Goal: Task Accomplishment & Management: Complete application form

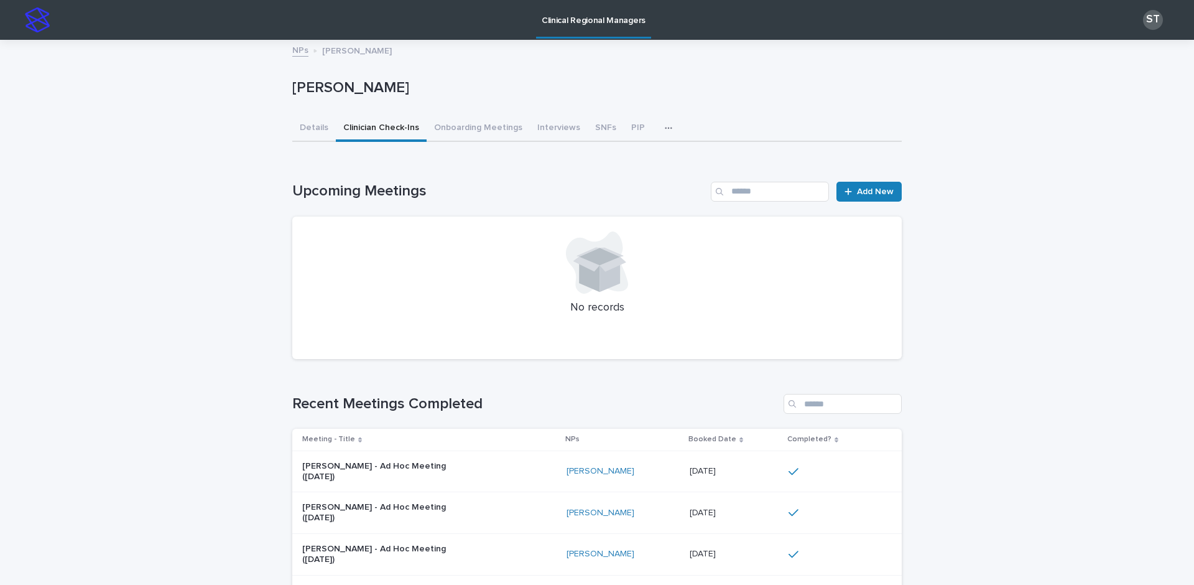
click at [29, 23] on img at bounding box center [37, 19] width 25 height 25
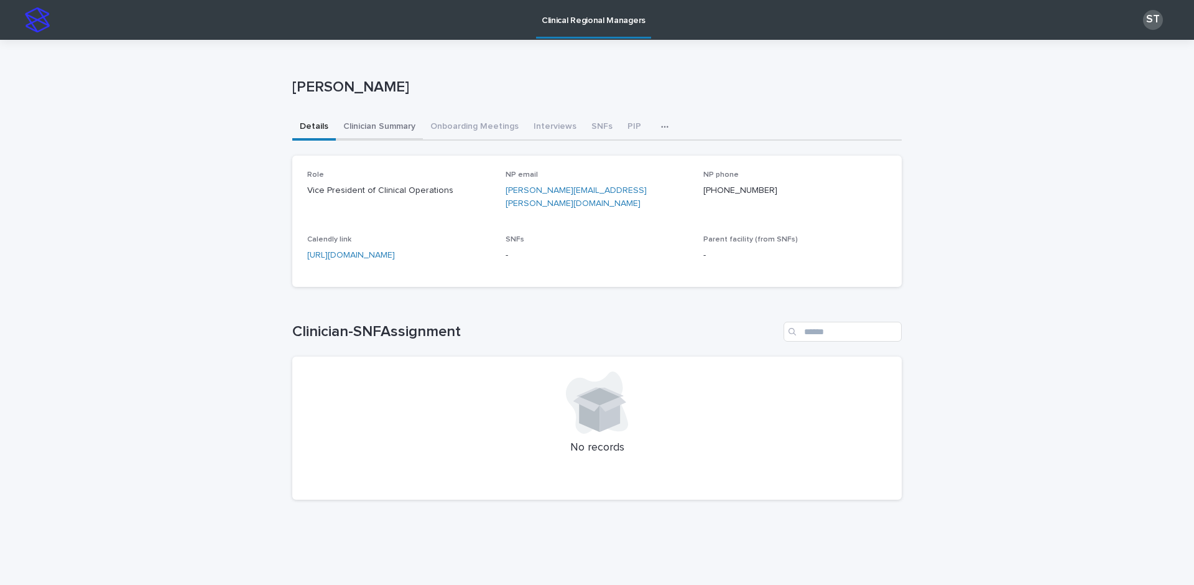
click at [365, 132] on button "Clinician Summary" at bounding box center [379, 127] width 87 height 26
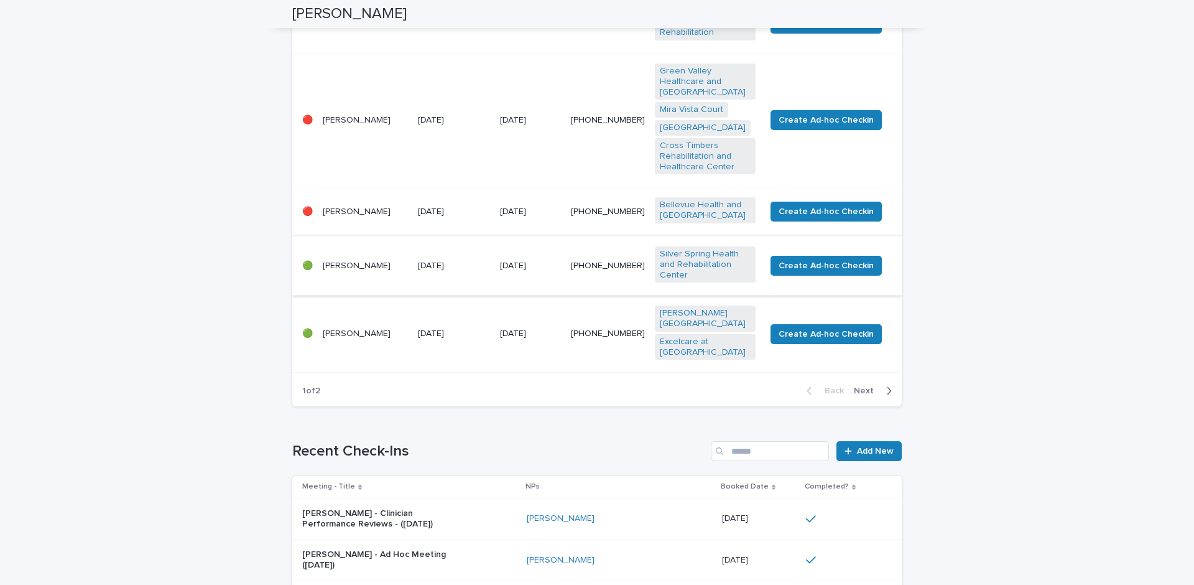
scroll to position [545, 0]
click at [888, 396] on button "Next" at bounding box center [875, 389] width 53 height 11
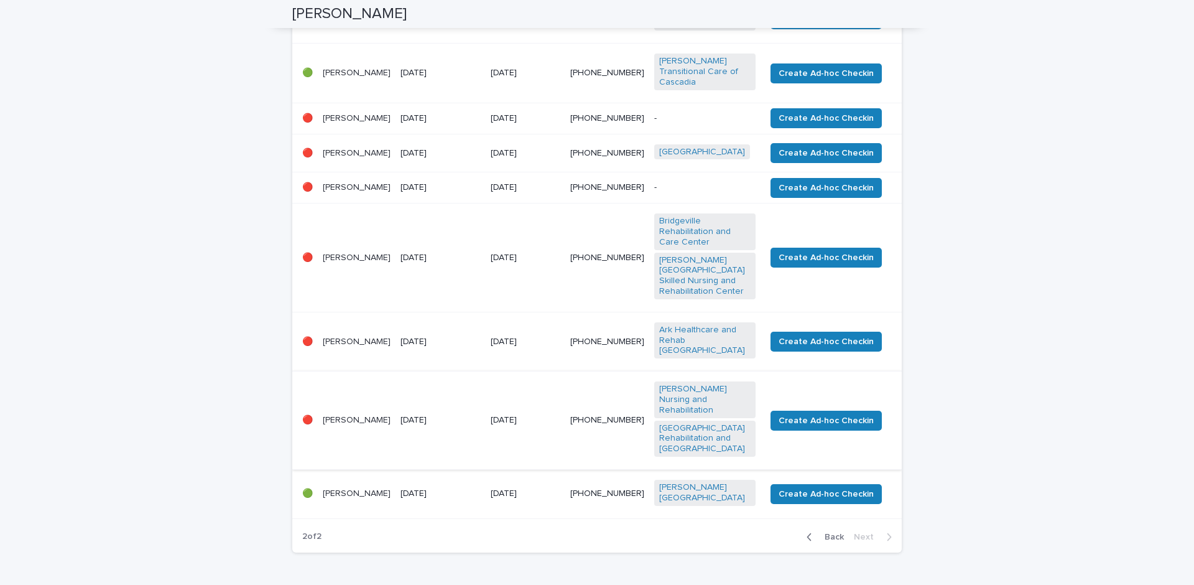
scroll to position [280, 0]
click at [460, 415] on p "[DATE]" at bounding box center [441, 420] width 80 height 11
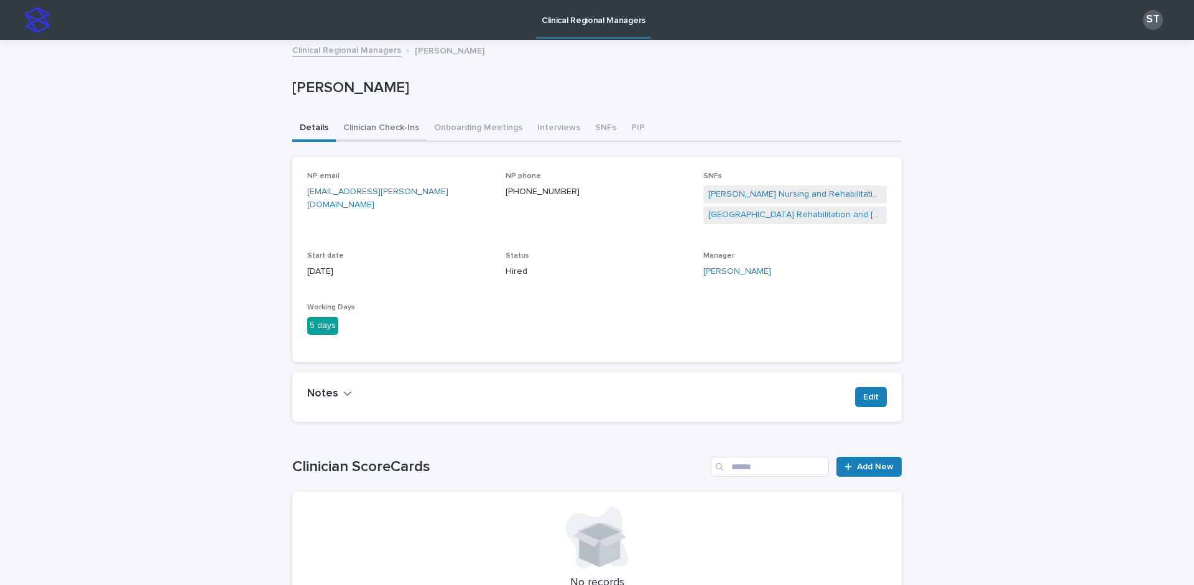
click at [379, 129] on button "Clinician Check-Ins" at bounding box center [381, 129] width 91 height 26
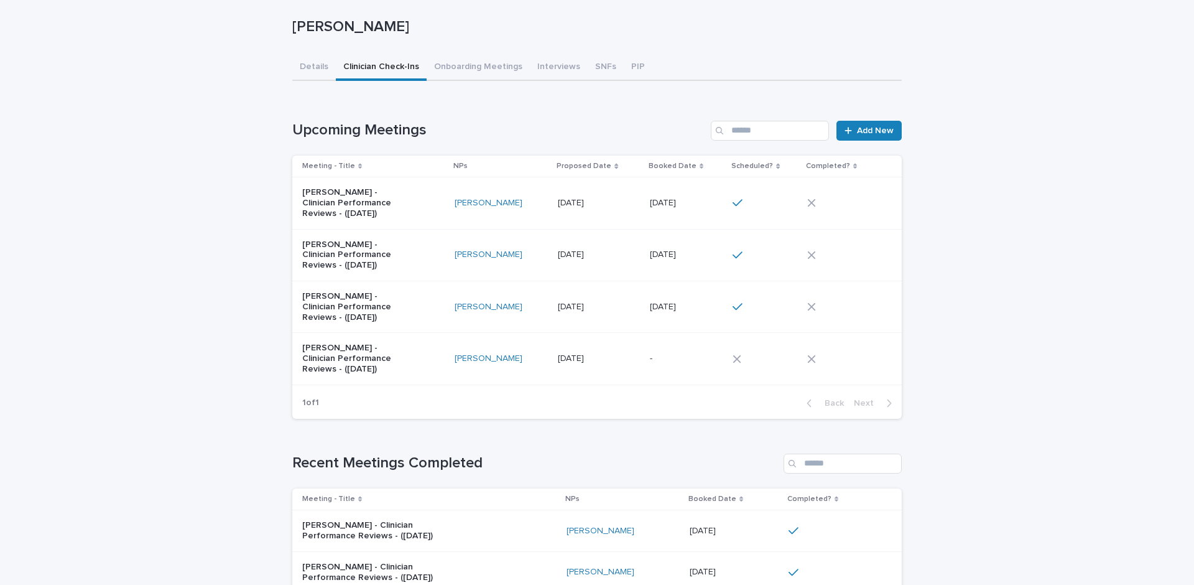
scroll to position [76, 0]
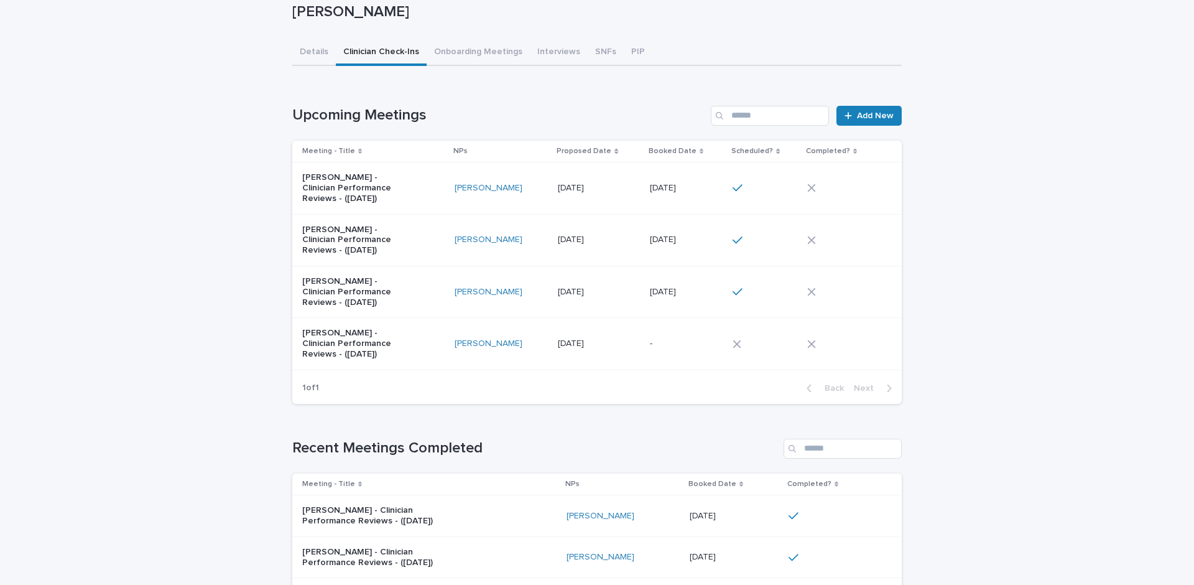
drag, startPoint x: 579, startPoint y: 51, endPoint x: 611, endPoint y: 106, distance: 63.8
click at [579, 50] on div "Clinical Regional Managers ST Clinical Regional Managers [PERSON_NAME] Loading.…" at bounding box center [597, 518] width 1194 height 1188
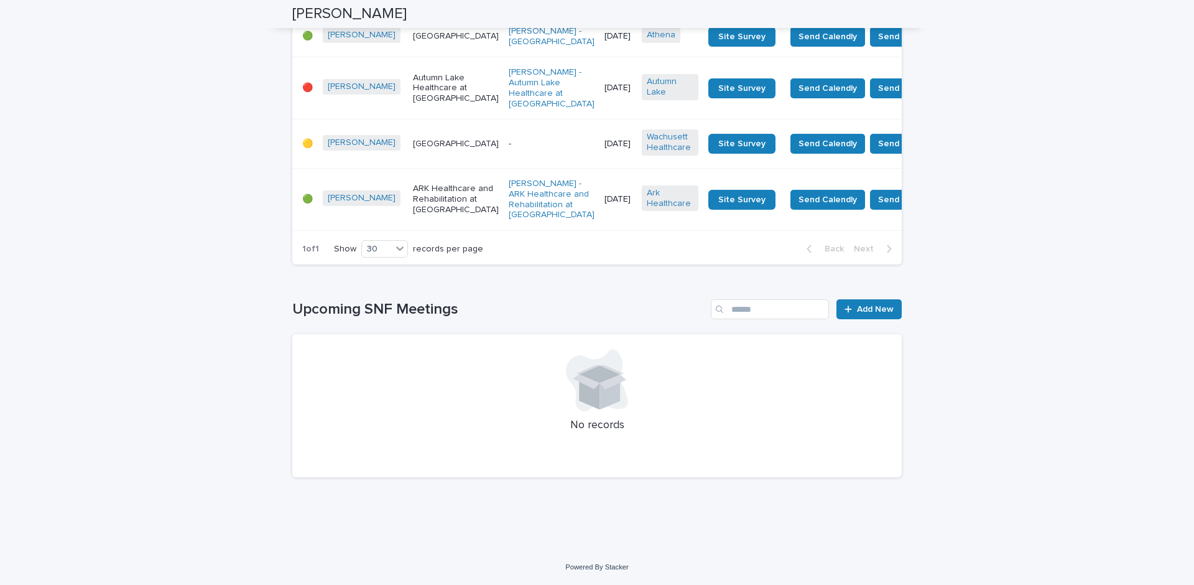
scroll to position [691, 0]
click at [681, 318] on h1 "Upcoming SNF Meetings" at bounding box center [499, 309] width 414 height 18
drag, startPoint x: 297, startPoint y: 325, endPoint x: 479, endPoint y: 325, distance: 181.6
click at [479, 318] on h1 "Upcoming SNF Meetings" at bounding box center [499, 309] width 414 height 18
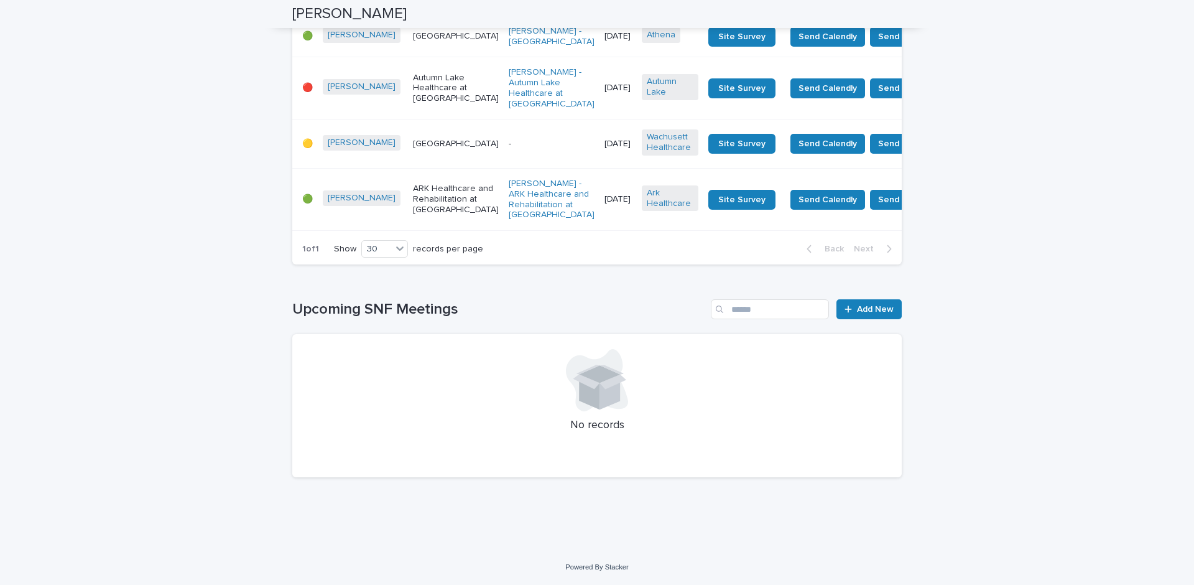
click at [479, 318] on h1 "Upcoming SNF Meetings" at bounding box center [499, 309] width 414 height 18
click at [864, 315] on link "Add New" at bounding box center [868, 309] width 65 height 20
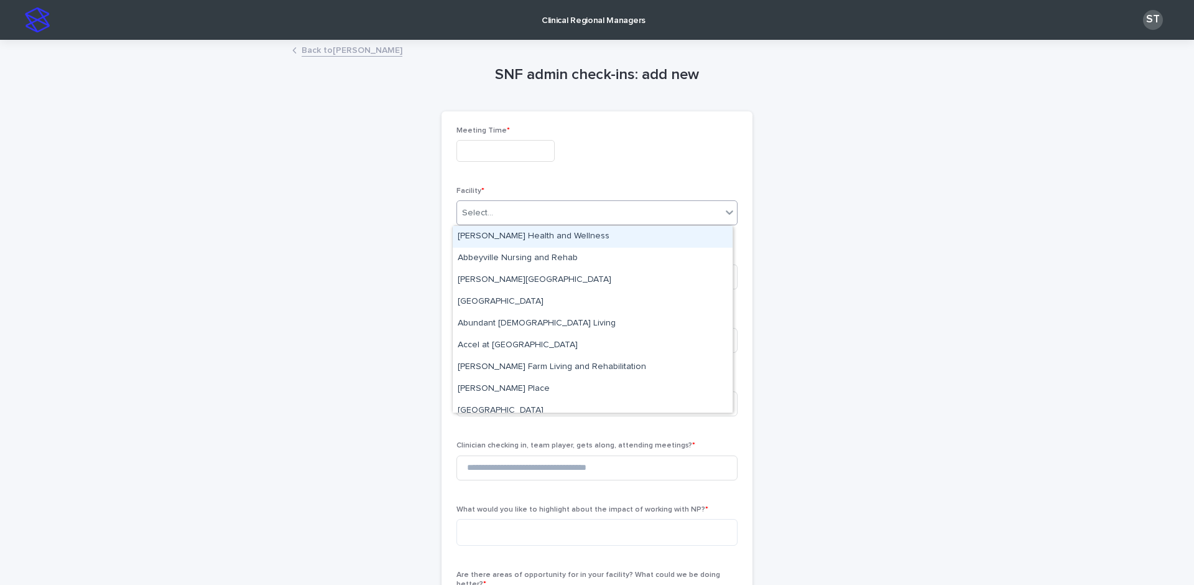
click at [514, 211] on div "Select..." at bounding box center [589, 213] width 264 height 21
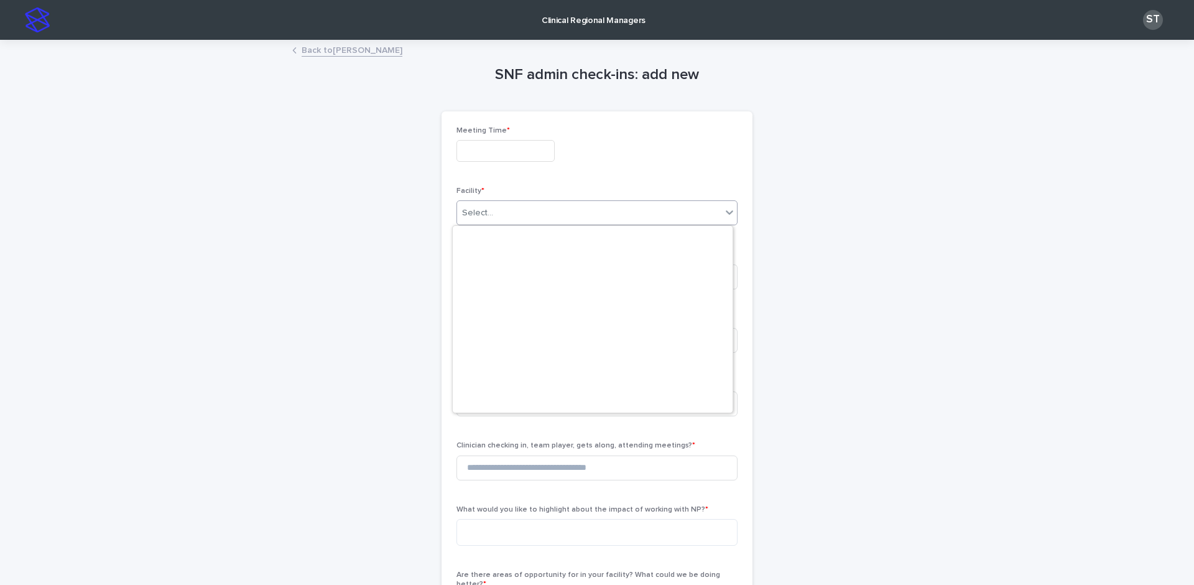
scroll to position [6545, 0]
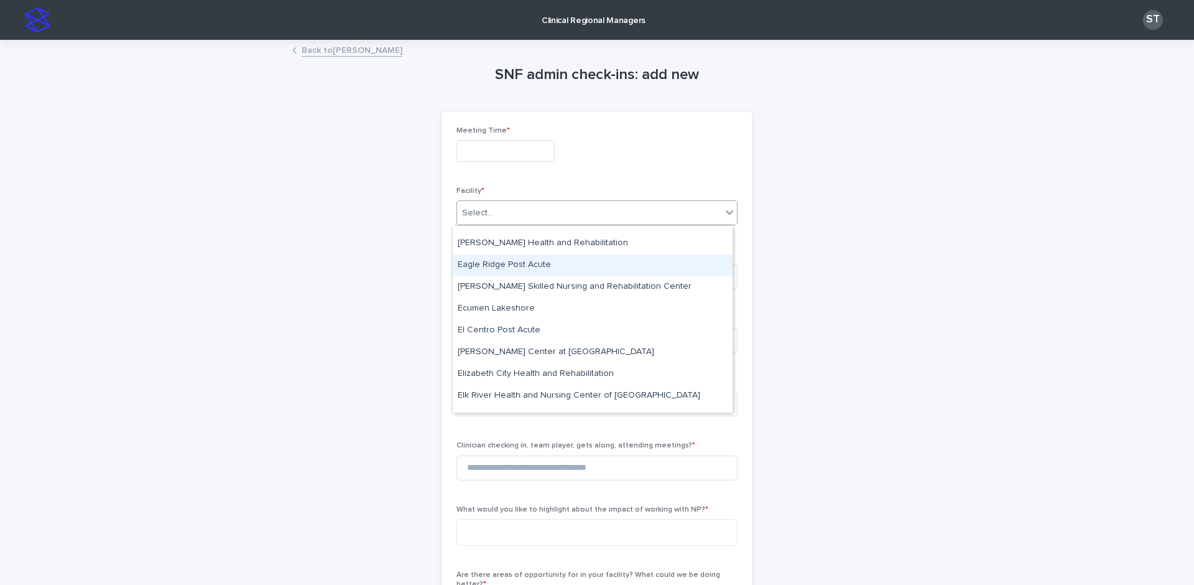
click at [793, 257] on div "SNF admin check-ins: add new Loading... Saving… Loading... Saving… Loading... S…" at bounding box center [596, 519] width 609 height 956
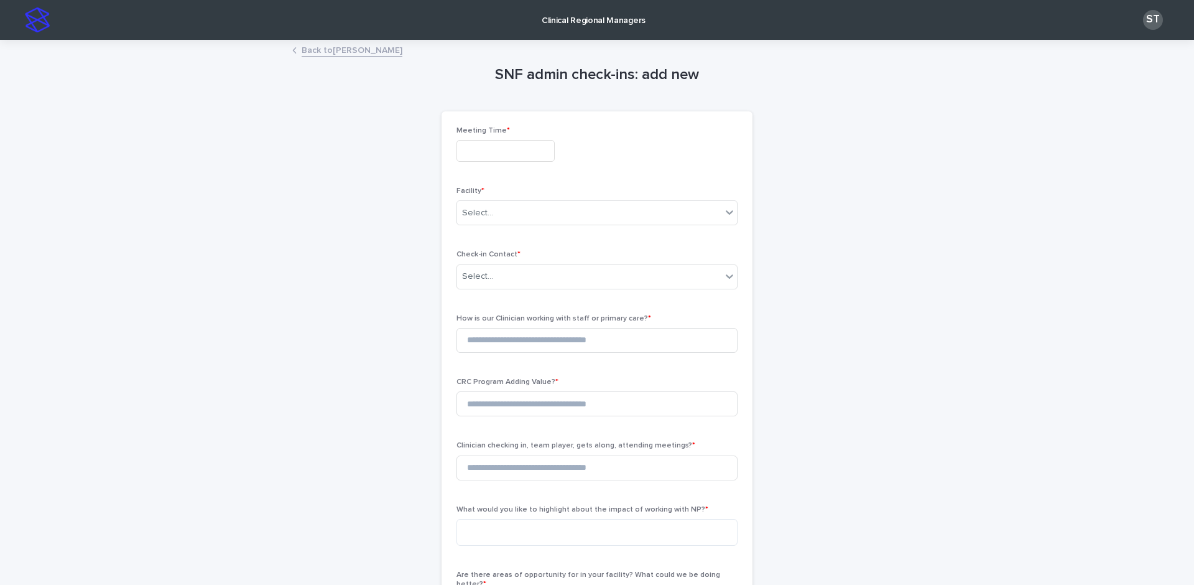
click at [363, 45] on link "Back to [PERSON_NAME]" at bounding box center [352, 49] width 101 height 14
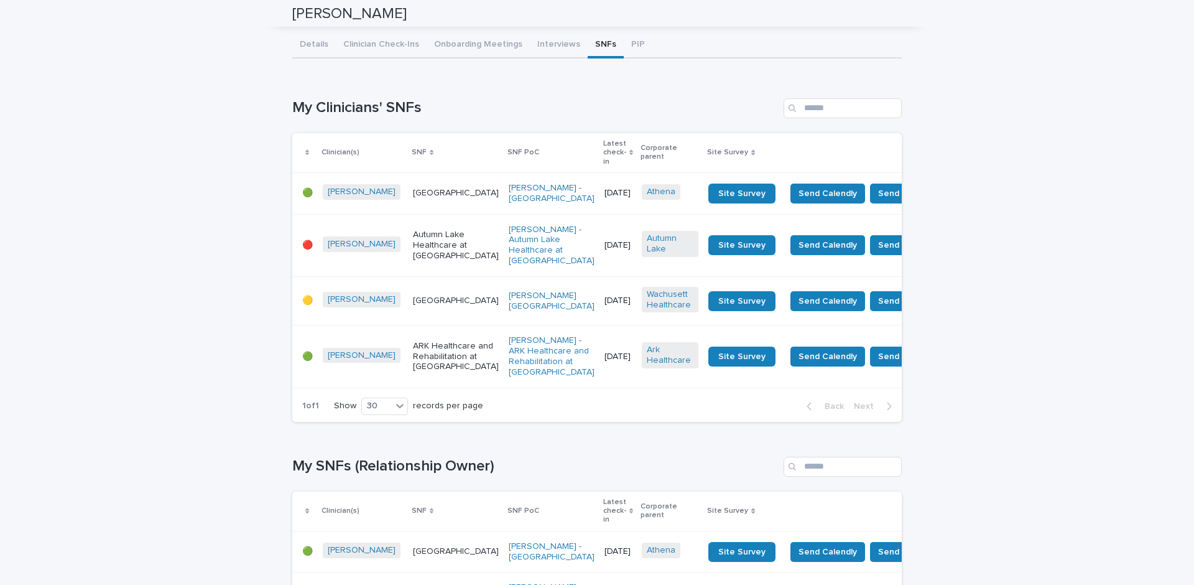
scroll to position [44, 0]
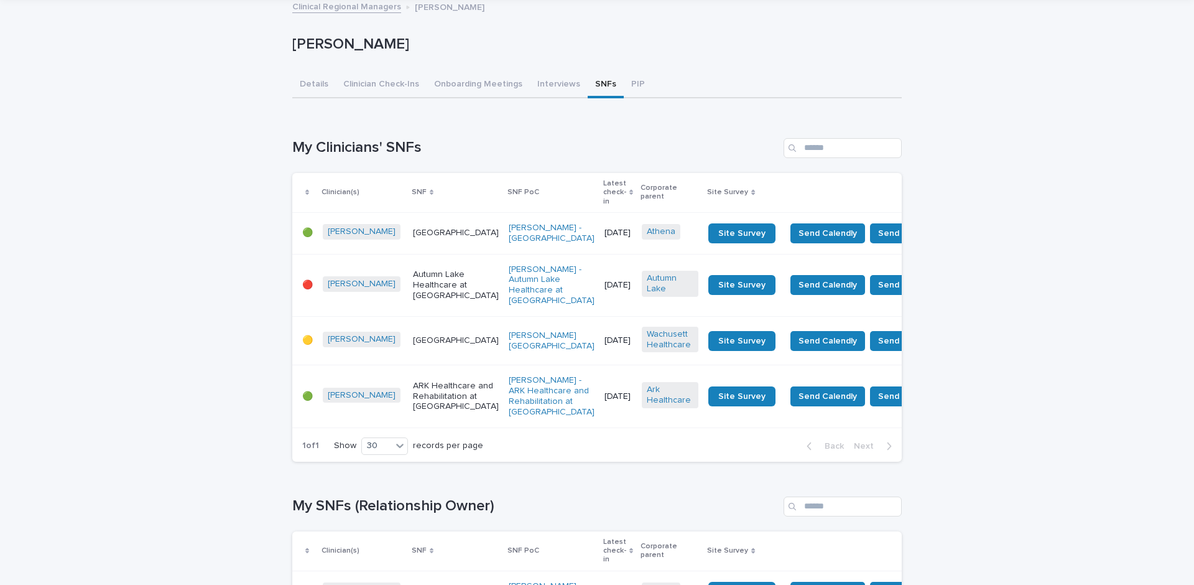
click at [368, 90] on div "[PERSON_NAME] [PERSON_NAME] Sorry, there was an error saving your record. Pleas…" at bounding box center [596, 520] width 609 height 1044
